Goal: Go to known website: Access a specific website the user already knows

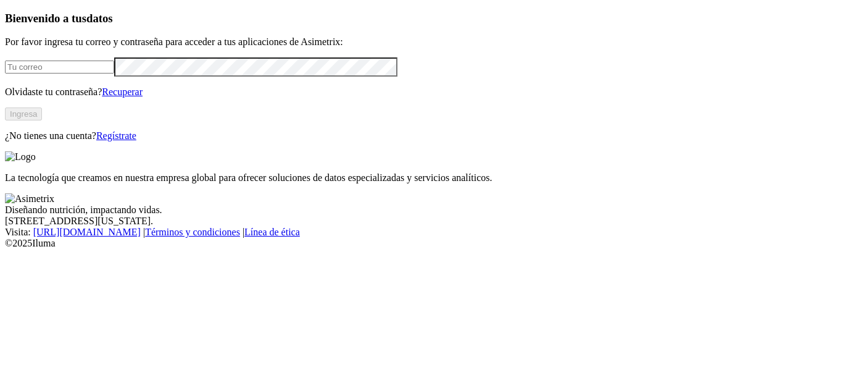
type input "[PERSON_NAME][EMAIL_ADDRESS][DOMAIN_NAME]"
click at [42, 120] on button "Ingresa" at bounding box center [23, 113] width 37 height 13
type input "[PERSON_NAME][EMAIL_ADDRESS][DOMAIN_NAME]"
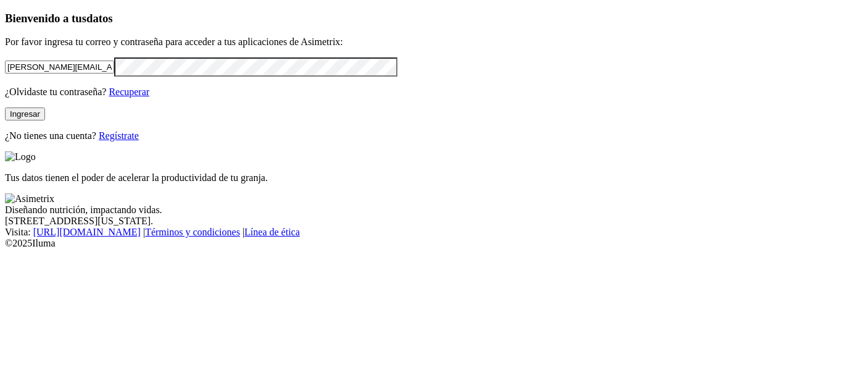
click at [45, 120] on button "Ingresar" at bounding box center [25, 113] width 40 height 13
